Goal: Book appointment/travel/reservation

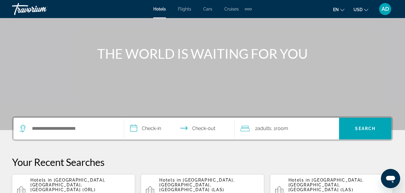
scroll to position [60, 0]
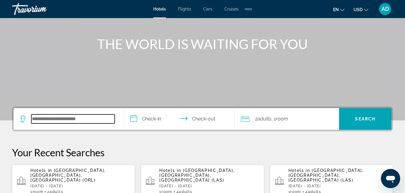
click at [81, 123] on input "Search hotel destination" at bounding box center [72, 118] width 83 height 9
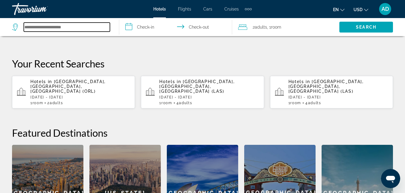
scroll to position [147, 0]
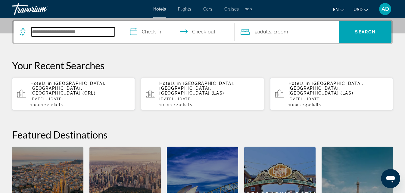
click at [70, 31] on input "Search hotel destination" at bounding box center [72, 31] width 83 height 9
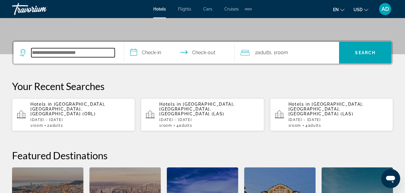
scroll to position [117, 0]
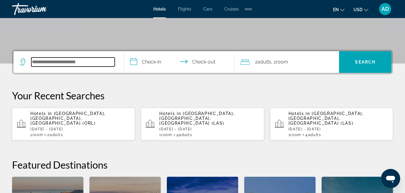
click at [102, 64] on input "Search hotel destination" at bounding box center [72, 61] width 83 height 9
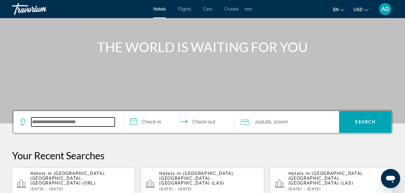
scroll to position [57, 0]
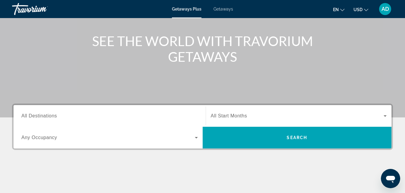
scroll to position [90, 0]
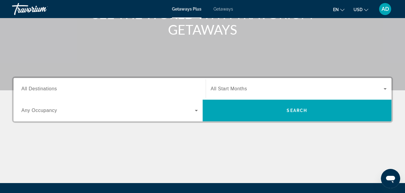
click at [42, 88] on span "All Destinations" at bounding box center [38, 88] width 35 height 5
click at [42, 88] on input "Destination All Destinations" at bounding box center [109, 88] width 176 height 7
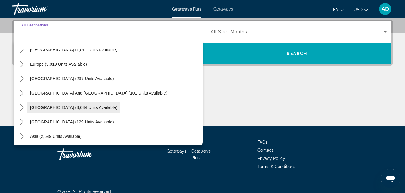
scroll to position [37, 0]
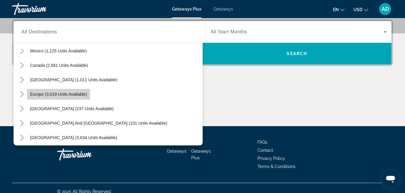
click at [67, 94] on span "Europe (3,019 units available)" at bounding box center [58, 94] width 57 height 5
type input "**********"
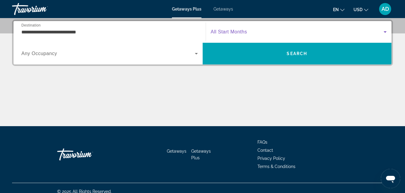
click at [273, 32] on span "Search widget" at bounding box center [297, 31] width 173 height 7
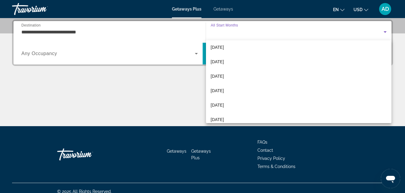
scroll to position [60, 0]
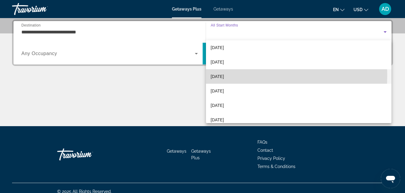
click at [224, 76] on span "[DATE]" at bounding box center [217, 76] width 13 height 7
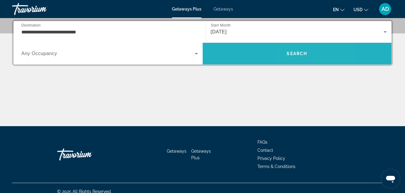
click at [311, 48] on span "Search" at bounding box center [296, 53] width 189 height 14
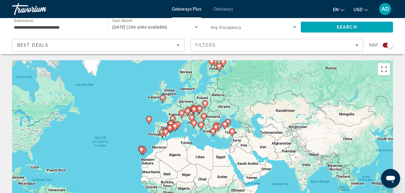
drag, startPoint x: 300, startPoint y: 147, endPoint x: 216, endPoint y: 148, distance: 83.9
click at [216, 148] on div "To activate drag with keyboard, press Alt + Enter. Once in keyboard drag state,…" at bounding box center [202, 150] width 381 height 180
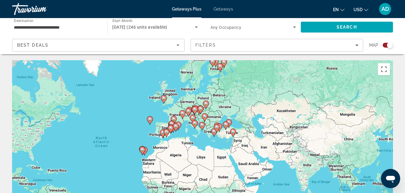
click at [194, 122] on image "Main content" at bounding box center [195, 123] width 4 height 4
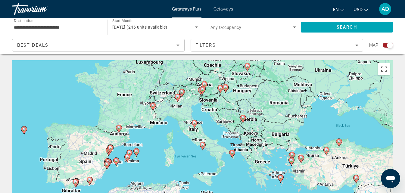
click at [202, 146] on image "Main content" at bounding box center [203, 145] width 4 height 4
type input "**********"
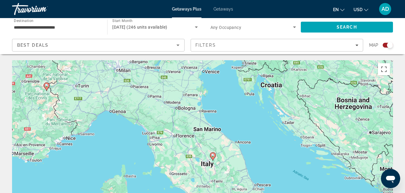
drag, startPoint x: 239, startPoint y: 106, endPoint x: 281, endPoint y: 204, distance: 107.2
click at [281, 193] on html "**********" at bounding box center [202, 96] width 405 height 193
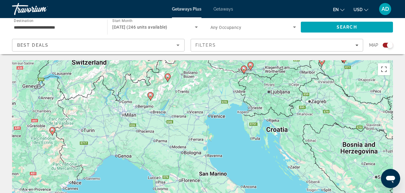
drag, startPoint x: 119, startPoint y: 73, endPoint x: 125, endPoint y: 118, distance: 45.8
click at [125, 118] on div "To activate drag with keyboard, press Alt + Enter. Once in keyboard drag state,…" at bounding box center [202, 150] width 381 height 180
click at [210, 117] on div "To activate drag with keyboard, press Alt + Enter. Once in keyboard drag state,…" at bounding box center [202, 150] width 381 height 180
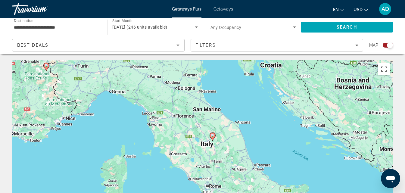
drag, startPoint x: 226, startPoint y: 159, endPoint x: 225, endPoint y: 82, distance: 77.6
click at [225, 82] on div "To activate drag with keyboard, press Alt + Enter. Once in keyboard drag state,…" at bounding box center [202, 150] width 381 height 180
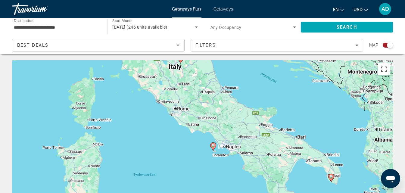
drag, startPoint x: 222, startPoint y: 143, endPoint x: 189, endPoint y: 95, distance: 58.8
click at [189, 95] on div "To activate drag with keyboard, press Alt + Enter. Once in keyboard drag state,…" at bounding box center [202, 150] width 381 height 180
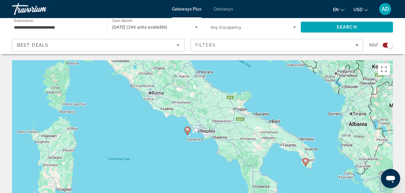
drag, startPoint x: 277, startPoint y: 172, endPoint x: 252, endPoint y: 156, distance: 29.8
click at [252, 156] on div "To activate drag with keyboard, press Alt + Enter. Once in keyboard drag state,…" at bounding box center [202, 150] width 381 height 180
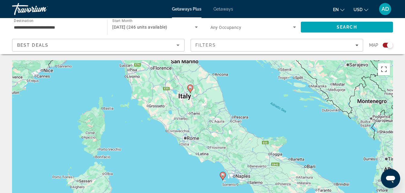
drag, startPoint x: 267, startPoint y: 161, endPoint x: 301, endPoint y: 205, distance: 55.7
click at [301, 193] on html "**********" at bounding box center [202, 96] width 405 height 193
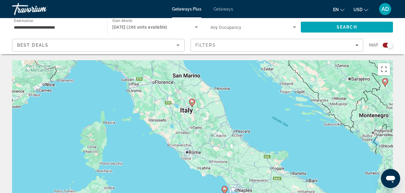
drag, startPoint x: 204, startPoint y: 92, endPoint x: 206, endPoint y: 108, distance: 15.5
click at [206, 108] on div "To activate drag with keyboard, press Alt + Enter. Once in keyboard drag state,…" at bounding box center [202, 150] width 381 height 180
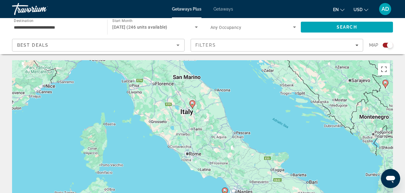
click at [190, 101] on icon "Main content" at bounding box center [191, 104] width 5 height 8
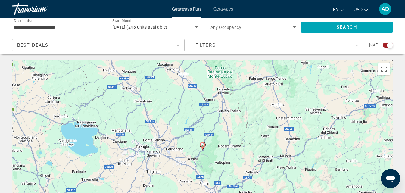
click at [203, 146] on image "Main content" at bounding box center [203, 145] width 4 height 4
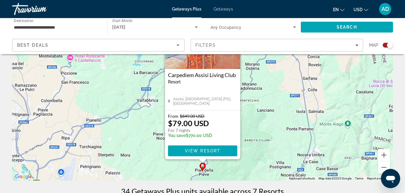
scroll to position [30, 0]
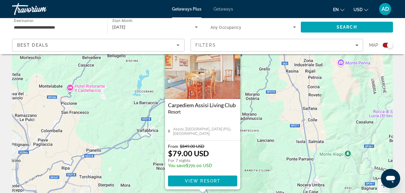
click at [223, 103] on h3 "Carpediem Assisi Living Club" at bounding box center [202, 105] width 69 height 6
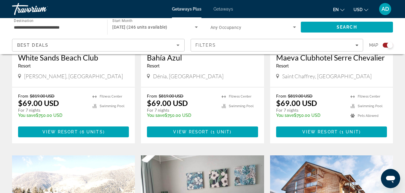
scroll to position [504, 0]
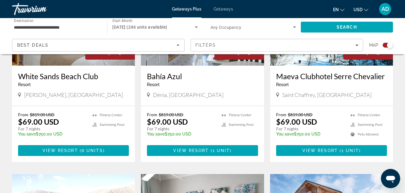
click at [155, 49] on div "Best Deals" at bounding box center [98, 47] width 162 height 17
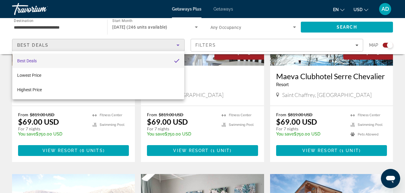
click at [69, 24] on div at bounding box center [202, 96] width 405 height 193
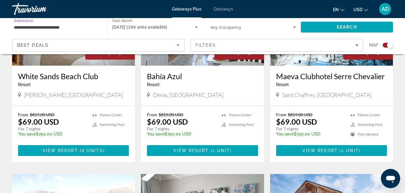
click at [94, 29] on input "**********" at bounding box center [56, 27] width 85 height 7
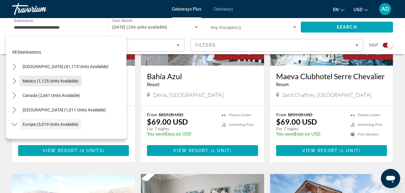
scroll to position [0, 0]
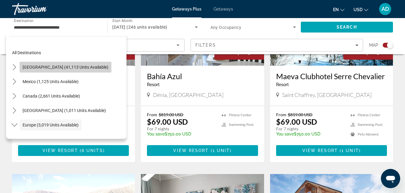
click at [76, 66] on span "[GEOGRAPHIC_DATA] (41,113 units available)" at bounding box center [66, 67] width 86 height 5
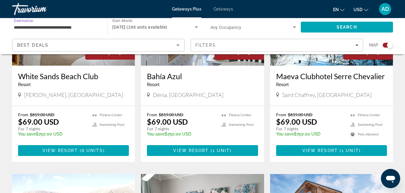
click at [168, 23] on div "[DATE] (246 units available)" at bounding box center [153, 26] width 82 height 7
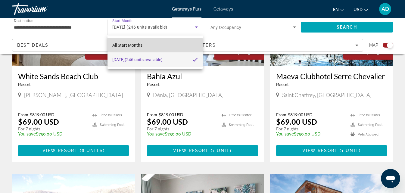
click at [134, 45] on span "All Start Months" at bounding box center [127, 45] width 30 height 5
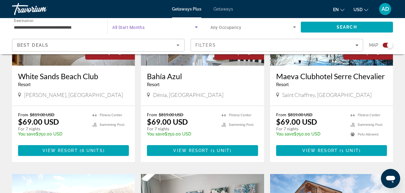
click at [171, 28] on span "Search widget" at bounding box center [153, 26] width 82 height 7
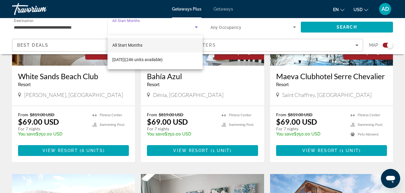
click at [171, 28] on div at bounding box center [202, 96] width 405 height 193
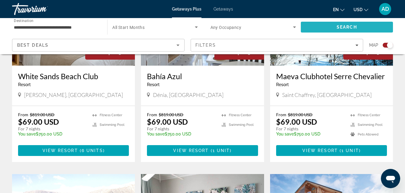
click at [372, 24] on span "Search" at bounding box center [347, 27] width 92 height 14
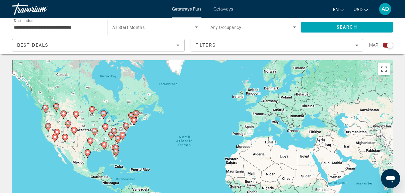
click at [62, 127] on div "To activate drag with keyboard, press Alt + Enter. Once in keyboard drag state,…" at bounding box center [202, 150] width 381 height 180
click at [57, 131] on image "Main content" at bounding box center [57, 132] width 4 height 4
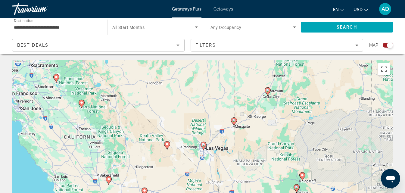
click at [204, 144] on image "Main content" at bounding box center [204, 145] width 4 height 4
type input "**********"
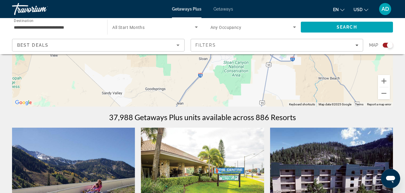
scroll to position [120, 0]
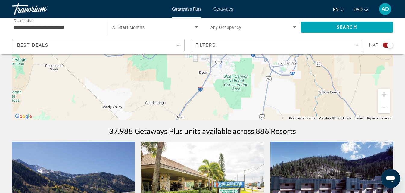
click at [116, 46] on div "Best Deals" at bounding box center [96, 45] width 159 height 7
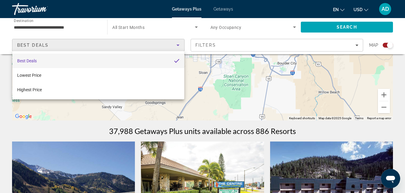
click at [216, 42] on div at bounding box center [202, 96] width 405 height 193
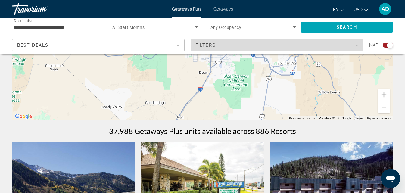
click at [215, 45] on span "Filters" at bounding box center [205, 45] width 20 height 5
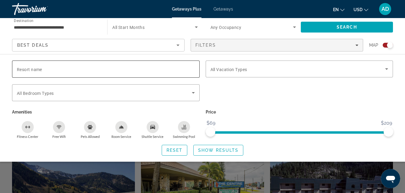
click at [55, 64] on div "Search widget" at bounding box center [106, 68] width 178 height 17
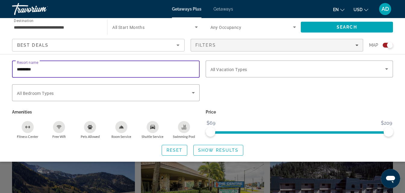
type input "*********"
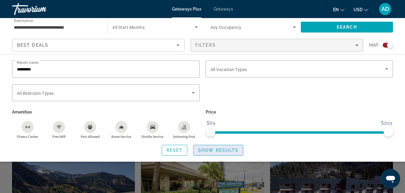
click at [225, 148] on span "Show Results" at bounding box center [218, 150] width 40 height 5
click at [245, 80] on div "Search widget" at bounding box center [298, 80] width 187 height 7
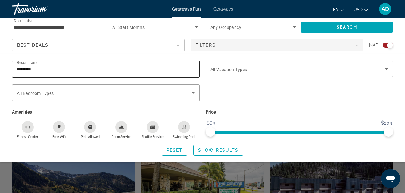
click at [168, 67] on input "*********" at bounding box center [106, 69] width 178 height 7
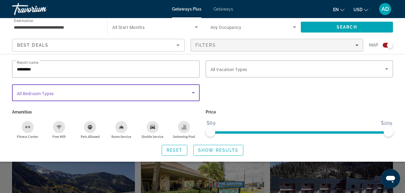
click at [70, 94] on span "Search widget" at bounding box center [104, 92] width 175 height 7
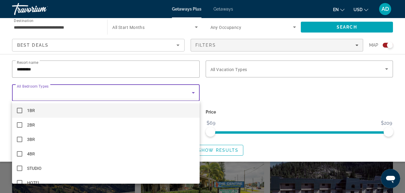
click at [70, 94] on div at bounding box center [202, 96] width 405 height 193
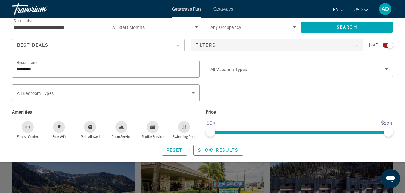
click at [260, 118] on div "Price $69 $209 $69 $209" at bounding box center [298, 123] width 193 height 31
click at [225, 148] on span "Show Results" at bounding box center [218, 150] width 40 height 5
click at [347, 174] on div "Search widget" at bounding box center [202, 141] width 405 height 103
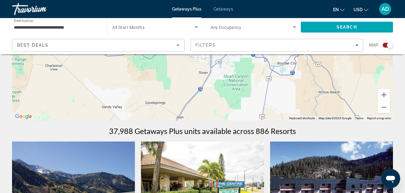
scroll to position [60, 0]
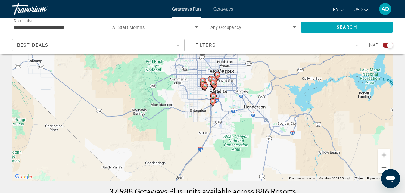
click at [109, 40] on div "Best Deals" at bounding box center [98, 47] width 162 height 17
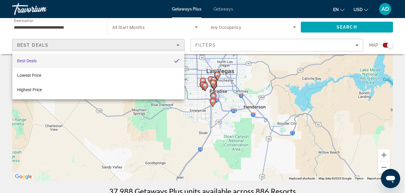
click at [211, 47] on div at bounding box center [202, 96] width 405 height 193
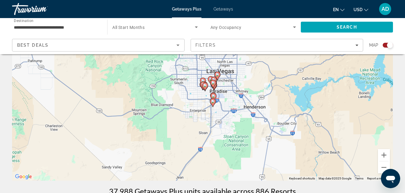
click at [211, 47] on span "Filters" at bounding box center [205, 45] width 20 height 5
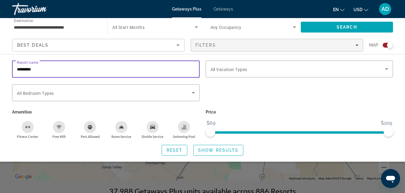
click at [42, 70] on input "*********" at bounding box center [106, 69] width 178 height 7
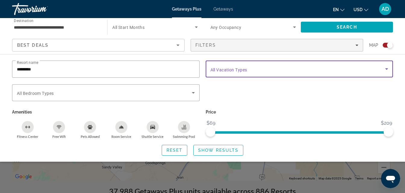
click at [264, 68] on span "Search widget" at bounding box center [297, 68] width 175 height 7
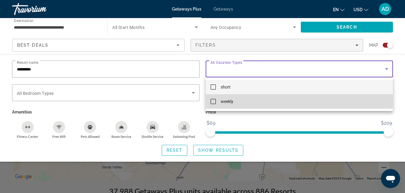
click at [212, 101] on mat-pseudo-checkbox at bounding box center [212, 101] width 5 height 5
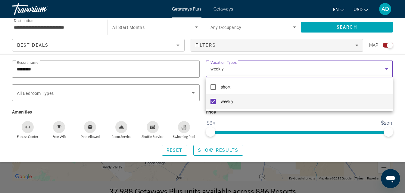
click at [60, 91] on div at bounding box center [202, 96] width 405 height 193
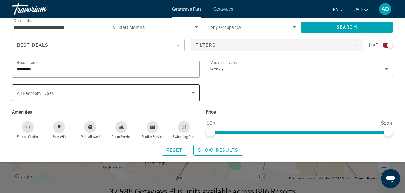
click at [32, 94] on span "All Bedroom Types" at bounding box center [35, 93] width 37 height 5
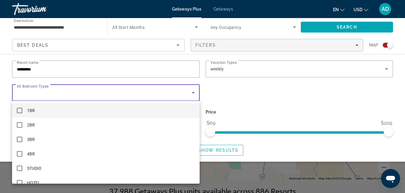
click at [35, 69] on div at bounding box center [202, 96] width 405 height 193
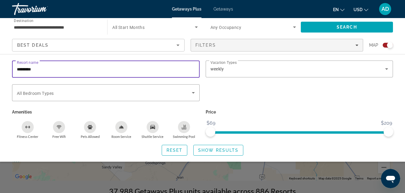
click at [46, 67] on input "*********" at bounding box center [106, 69] width 178 height 7
drag, startPoint x: 46, startPoint y: 67, endPoint x: 0, endPoint y: 64, distance: 45.5
click at [0, 64] on div "Resort name ********* Vacation Types All Vacation Types weekly Bedroom Types Al…" at bounding box center [202, 107] width 405 height 95
type input "*********"
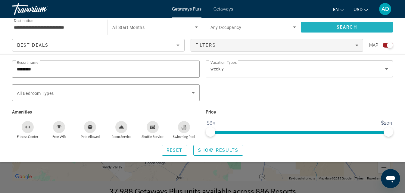
click at [351, 26] on span "Search" at bounding box center [346, 27] width 20 height 5
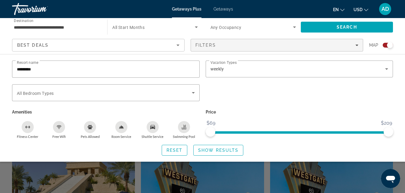
scroll to position [150, 0]
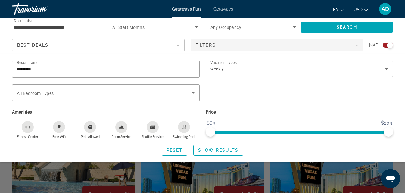
click at [326, 187] on div "Search widget" at bounding box center [202, 141] width 405 height 103
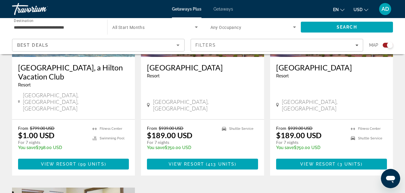
scroll to position [301, 0]
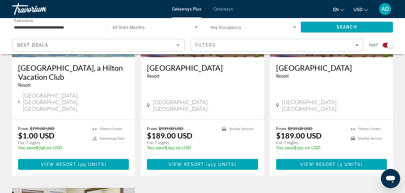
click at [73, 103] on div "[GEOGRAPHIC_DATA], a Hilton Vacation Club Resort - This is an adults only resor…" at bounding box center [73, 88] width 123 height 62
click at [72, 162] on span "View Resort" at bounding box center [58, 164] width 35 height 5
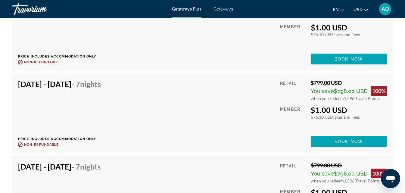
scroll to position [1564, 0]
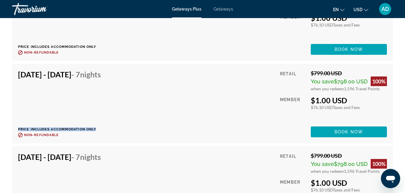
drag, startPoint x: 202, startPoint y: 105, endPoint x: 202, endPoint y: 111, distance: 6.0
click at [202, 111] on div "[DATE] - [DATE] - 7 Nights Price includes accommodation only Refundable until :…" at bounding box center [202, 103] width 368 height 67
drag, startPoint x: 201, startPoint y: 116, endPoint x: 203, endPoint y: 137, distance: 20.3
click at [203, 137] on div "[DATE] - [DATE] - 7 Nights Price includes accommodation only Refundable until :…" at bounding box center [202, 103] width 368 height 67
click at [354, 85] on span "$798.00 USD" at bounding box center [351, 81] width 34 height 6
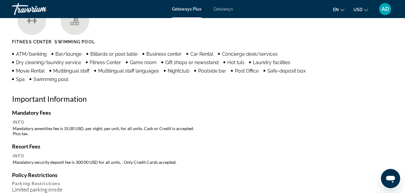
scroll to position [632, 0]
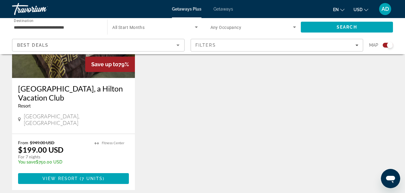
scroll to position [572, 0]
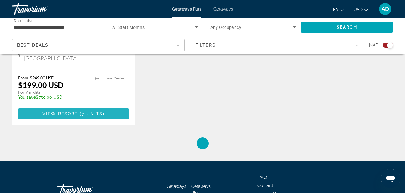
click at [64, 111] on span "View Resort" at bounding box center [59, 113] width 35 height 5
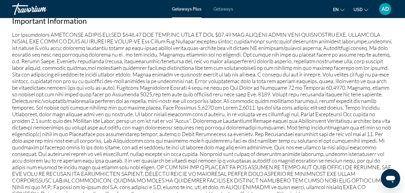
scroll to position [686, 0]
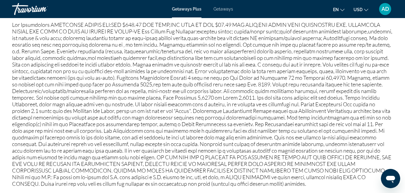
click at [142, 32] on p "Main content" at bounding box center [202, 103] width 381 height 165
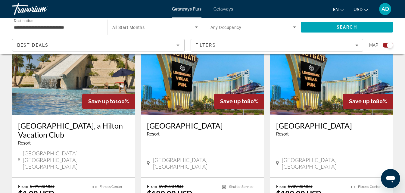
scroll to position [241, 0]
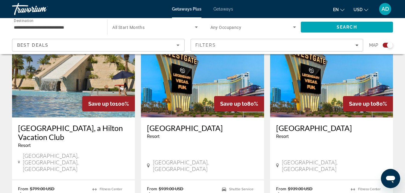
click at [210, 104] on img "Main content" at bounding box center [202, 69] width 123 height 96
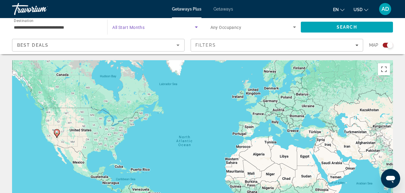
click at [190, 26] on span "Search widget" at bounding box center [153, 26] width 82 height 7
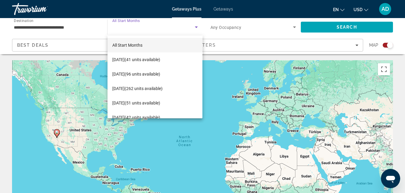
click at [190, 26] on div at bounding box center [202, 96] width 405 height 193
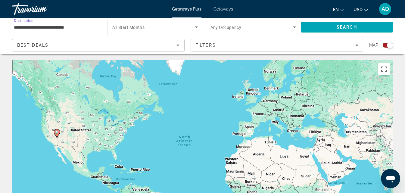
click at [81, 24] on input "**********" at bounding box center [56, 27] width 85 height 7
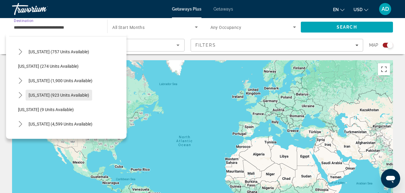
scroll to position [30, 0]
click at [56, 94] on span "[US_STATE] (923 units available)" at bounding box center [59, 94] width 60 height 5
type input "**********"
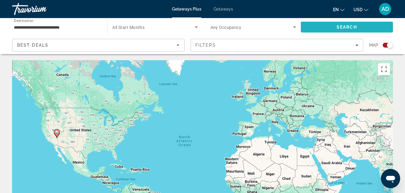
click at [324, 23] on span "Search" at bounding box center [347, 27] width 92 height 14
click at [137, 31] on div "Search widget" at bounding box center [154, 27] width 85 height 17
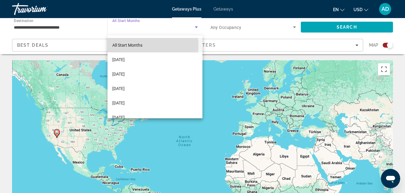
click at [126, 45] on span "All Start Months" at bounding box center [127, 45] width 30 height 5
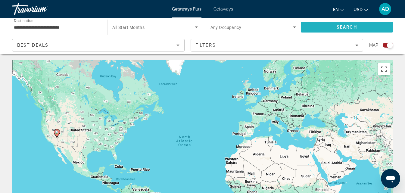
click at [317, 28] on span "Search" at bounding box center [347, 27] width 92 height 14
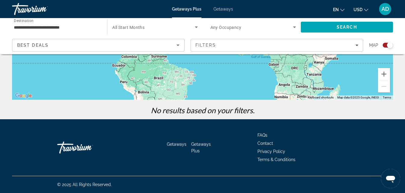
scroll to position [111, 0]
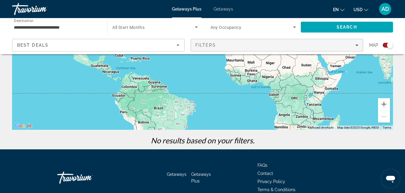
click at [220, 48] on span "Filters" at bounding box center [277, 45] width 172 height 14
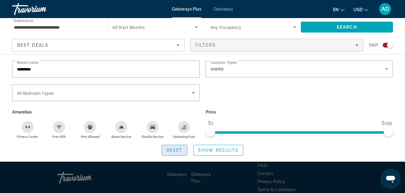
click at [174, 151] on span "Reset" at bounding box center [174, 150] width 16 height 5
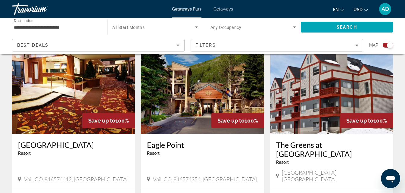
scroll to position [692, 0]
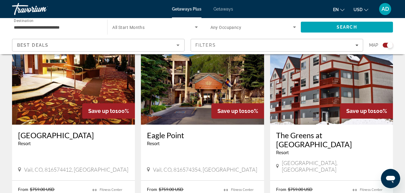
click at [196, 62] on img "Main content" at bounding box center [202, 76] width 123 height 96
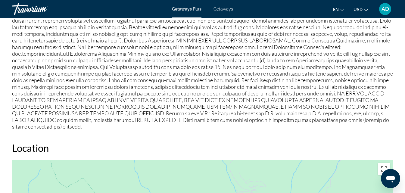
scroll to position [602, 0]
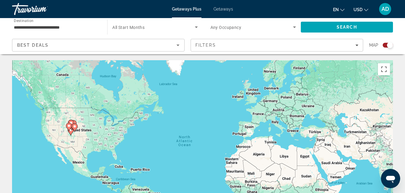
click at [58, 27] on input "**********" at bounding box center [56, 27] width 85 height 7
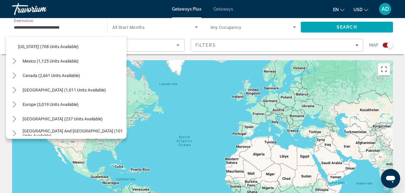
scroll to position [602, 0]
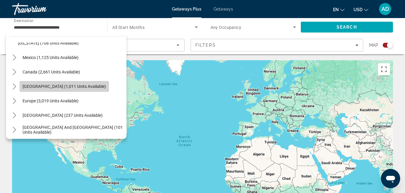
click at [51, 85] on span "[GEOGRAPHIC_DATA] (1,011 units available)" at bounding box center [64, 86] width 83 height 5
type input "**********"
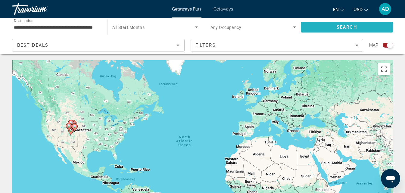
click at [343, 27] on span "Search" at bounding box center [346, 27] width 20 height 5
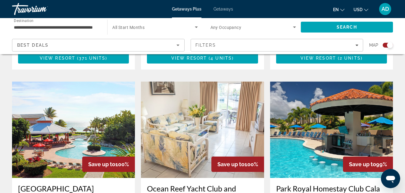
scroll to position [602, 0]
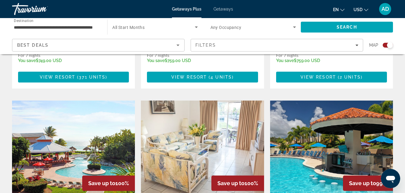
click at [74, 138] on img "Main content" at bounding box center [73, 148] width 123 height 96
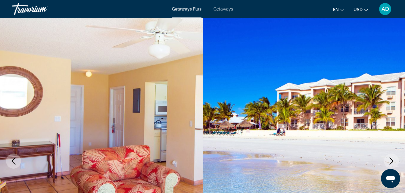
scroll to position [30, 0]
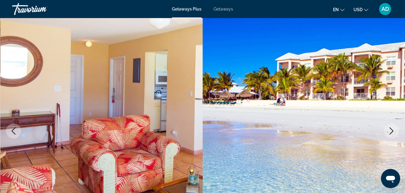
click at [390, 128] on icon "Next image" at bounding box center [390, 130] width 7 height 7
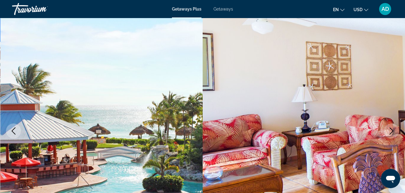
click at [390, 128] on icon "Next image" at bounding box center [390, 130] width 7 height 7
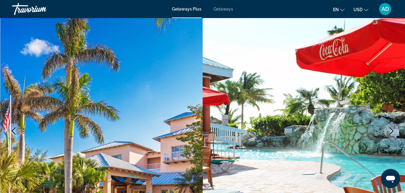
click at [390, 128] on icon "Next image" at bounding box center [390, 130] width 7 height 7
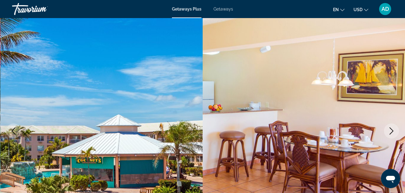
click at [390, 128] on icon "Next image" at bounding box center [390, 130] width 7 height 7
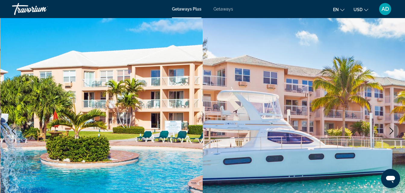
click at [390, 128] on icon "Next image" at bounding box center [390, 130] width 7 height 7
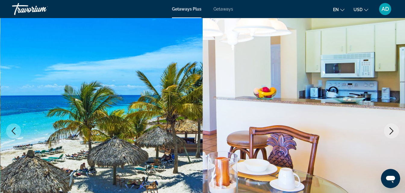
click at [390, 128] on icon "Next image" at bounding box center [390, 130] width 7 height 7
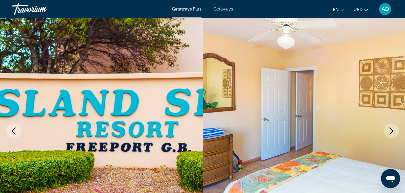
click at [390, 128] on icon "Next image" at bounding box center [390, 130] width 7 height 7
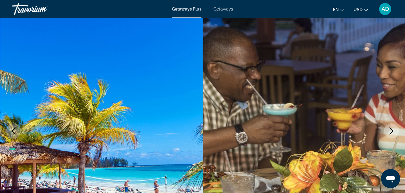
click at [390, 128] on icon "Next image" at bounding box center [390, 130] width 7 height 7
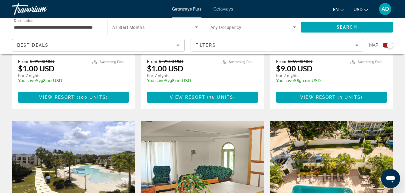
scroll to position [812, 0]
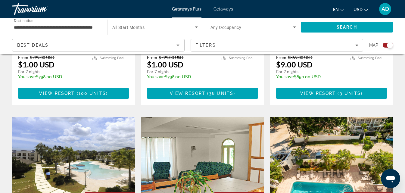
click at [331, 117] on img "Main content" at bounding box center [331, 165] width 123 height 96
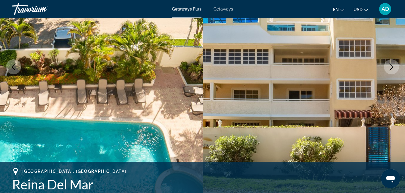
scroll to position [30, 0]
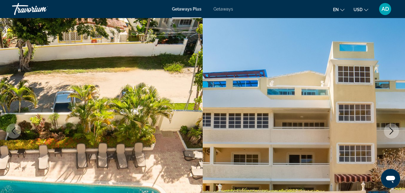
click at [392, 130] on icon "Next image" at bounding box center [391, 130] width 4 height 7
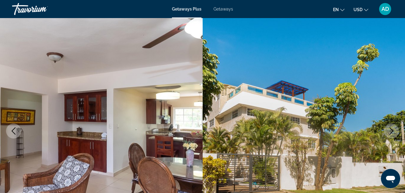
click at [392, 130] on icon "Next image" at bounding box center [391, 130] width 4 height 7
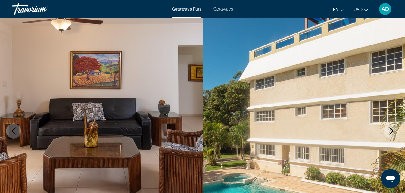
click at [392, 130] on icon "Next image" at bounding box center [391, 130] width 4 height 7
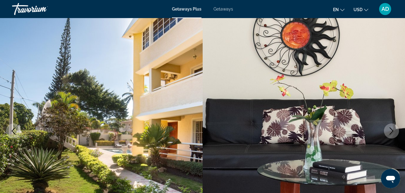
click at [392, 130] on icon "Next image" at bounding box center [391, 130] width 4 height 7
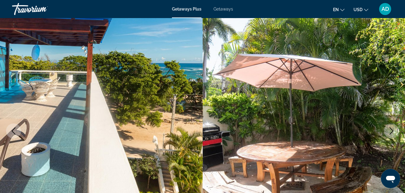
click at [392, 130] on icon "Next image" at bounding box center [391, 130] width 4 height 7
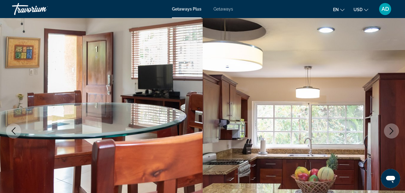
click at [392, 130] on icon "Next image" at bounding box center [391, 130] width 4 height 7
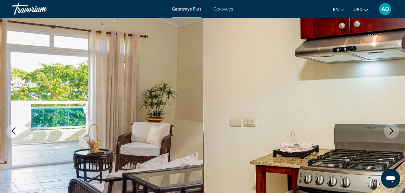
click at [392, 130] on icon "Next image" at bounding box center [391, 130] width 4 height 7
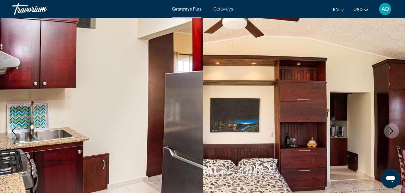
click at [392, 130] on icon "Next image" at bounding box center [391, 130] width 4 height 7
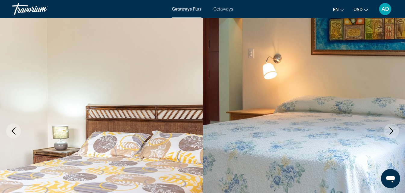
click at [392, 130] on icon "Next image" at bounding box center [391, 130] width 4 height 7
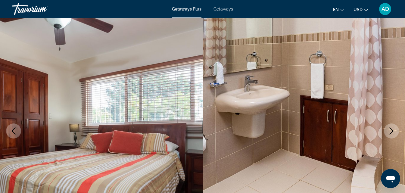
click at [392, 130] on icon "Next image" at bounding box center [391, 130] width 4 height 7
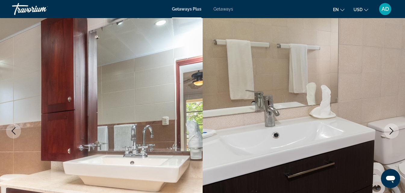
click at [392, 130] on icon "Next image" at bounding box center [391, 130] width 4 height 7
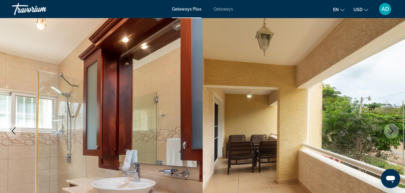
click at [392, 130] on icon "Next image" at bounding box center [391, 130] width 4 height 7
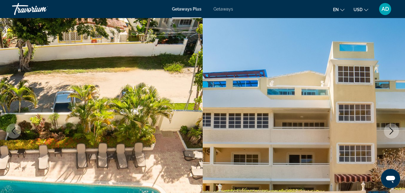
click at [15, 132] on icon "Previous image" at bounding box center [13, 130] width 7 height 7
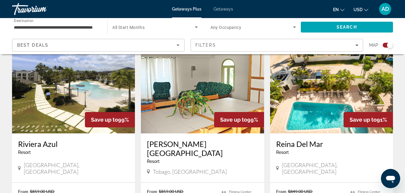
scroll to position [902, 0]
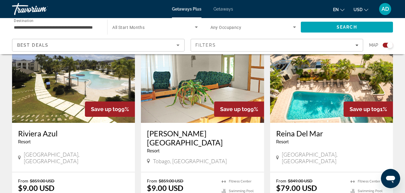
click at [45, 26] on input "**********" at bounding box center [56, 27] width 85 height 7
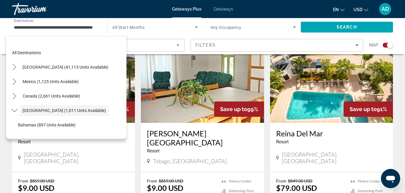
scroll to position [21, 0]
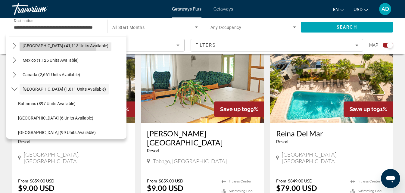
click at [40, 44] on span "[GEOGRAPHIC_DATA] (41,113 units available)" at bounding box center [66, 45] width 86 height 5
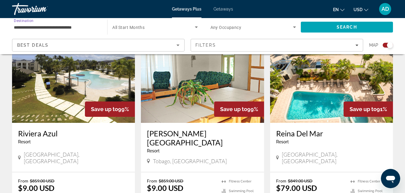
click at [52, 25] on input "**********" at bounding box center [56, 27] width 85 height 7
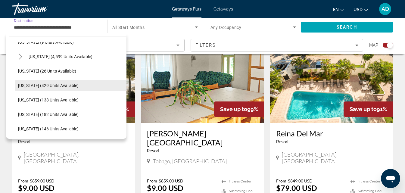
scroll to position [60, 0]
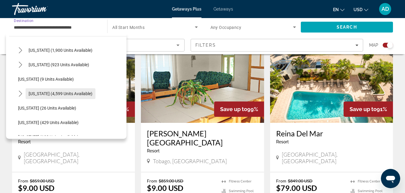
click at [43, 95] on span "[US_STATE] (4,599 units available)" at bounding box center [61, 93] width 64 height 5
type input "**********"
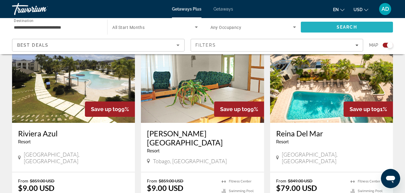
click at [332, 27] on span "Search" at bounding box center [347, 27] width 92 height 14
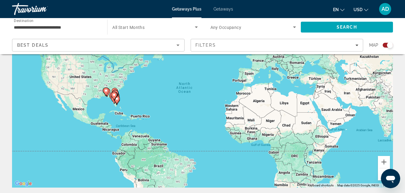
scroll to position [30, 0]
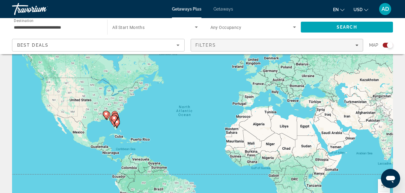
click at [199, 45] on span "Filters" at bounding box center [205, 45] width 20 height 5
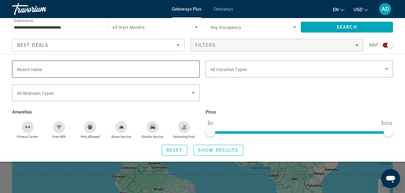
click at [58, 69] on input "Resort name" at bounding box center [106, 69] width 178 height 7
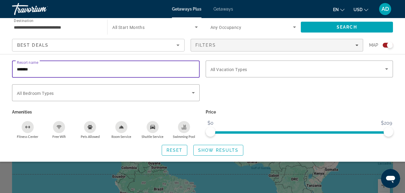
type input "*******"
click at [347, 25] on span "Search" at bounding box center [346, 27] width 20 height 5
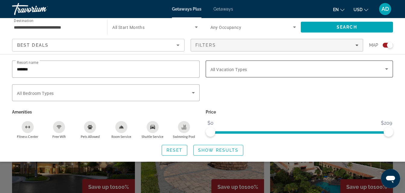
scroll to position [150, 0]
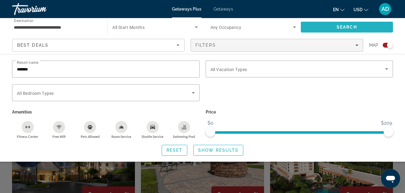
click at [347, 26] on span "Search" at bounding box center [346, 27] width 20 height 5
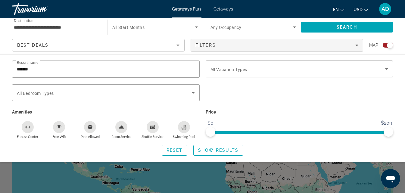
click at [274, 171] on div "Search widget" at bounding box center [202, 141] width 405 height 103
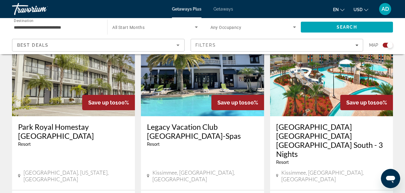
scroll to position [481, 0]
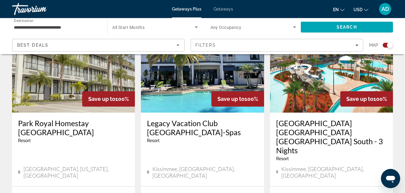
click at [200, 75] on img "Main content" at bounding box center [202, 64] width 123 height 96
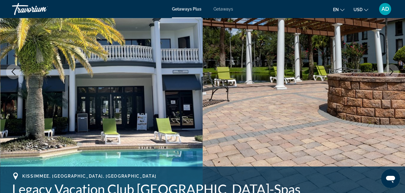
scroll to position [60, 0]
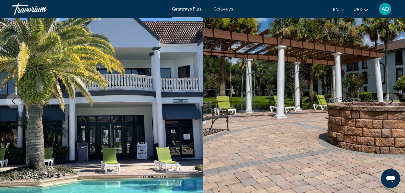
click at [381, 117] on img "Main content" at bounding box center [303, 101] width 202 height 286
click at [393, 98] on icon "Next image" at bounding box center [390, 100] width 7 height 7
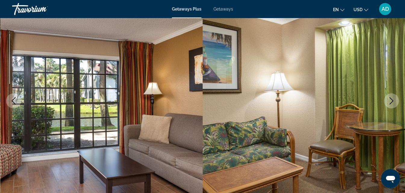
click at [393, 98] on icon "Next image" at bounding box center [390, 100] width 7 height 7
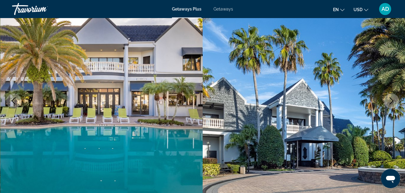
click at [390, 98] on icon "Next image" at bounding box center [390, 100] width 7 height 7
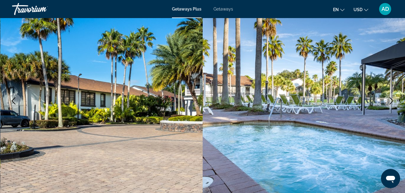
click at [390, 98] on icon "Next image" at bounding box center [390, 100] width 7 height 7
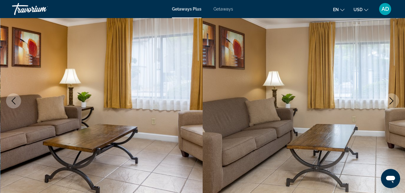
click at [390, 98] on icon "Next image" at bounding box center [390, 100] width 7 height 7
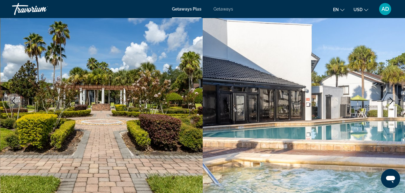
click at [390, 98] on icon "Next image" at bounding box center [390, 100] width 7 height 7
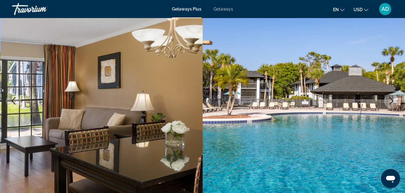
click at [390, 98] on icon "Next image" at bounding box center [390, 100] width 7 height 7
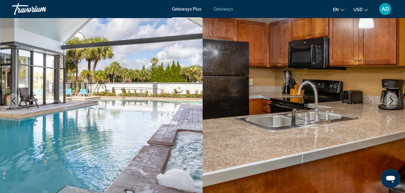
click at [390, 98] on icon "Next image" at bounding box center [390, 100] width 7 height 7
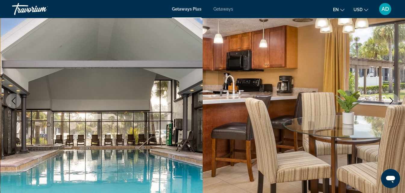
click at [390, 98] on icon "Next image" at bounding box center [390, 100] width 7 height 7
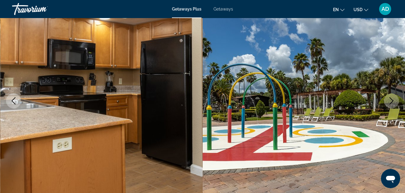
click at [390, 98] on icon "Next image" at bounding box center [390, 100] width 7 height 7
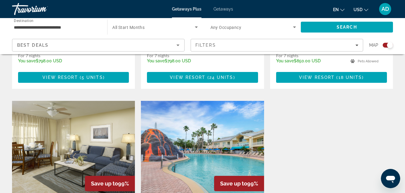
scroll to position [842, 0]
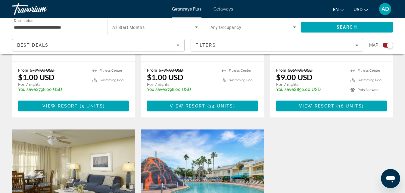
click at [195, 129] on img "Main content" at bounding box center [202, 177] width 123 height 96
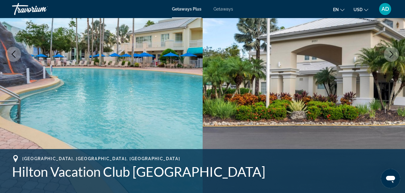
scroll to position [160, 0]
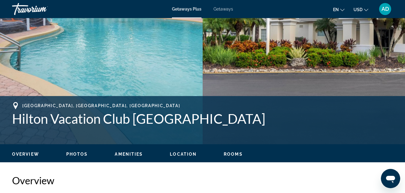
drag, startPoint x: 281, startPoint y: 120, endPoint x: 9, endPoint y: 111, distance: 271.5
click at [9, 111] on div "[GEOGRAPHIC_DATA], [GEOGRAPHIC_DATA], [GEOGRAPHIC_DATA] Hilton Vacation Club [G…" at bounding box center [202, 120] width 405 height 36
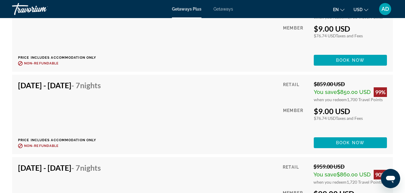
scroll to position [1393, 0]
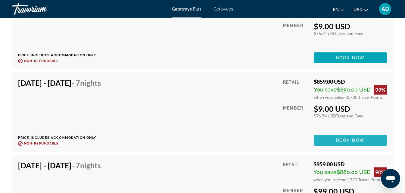
click at [348, 143] on span "Book now" at bounding box center [350, 140] width 29 height 5
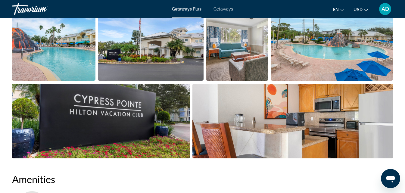
scroll to position [430, 0]
